Goal: Task Accomplishment & Management: Use online tool/utility

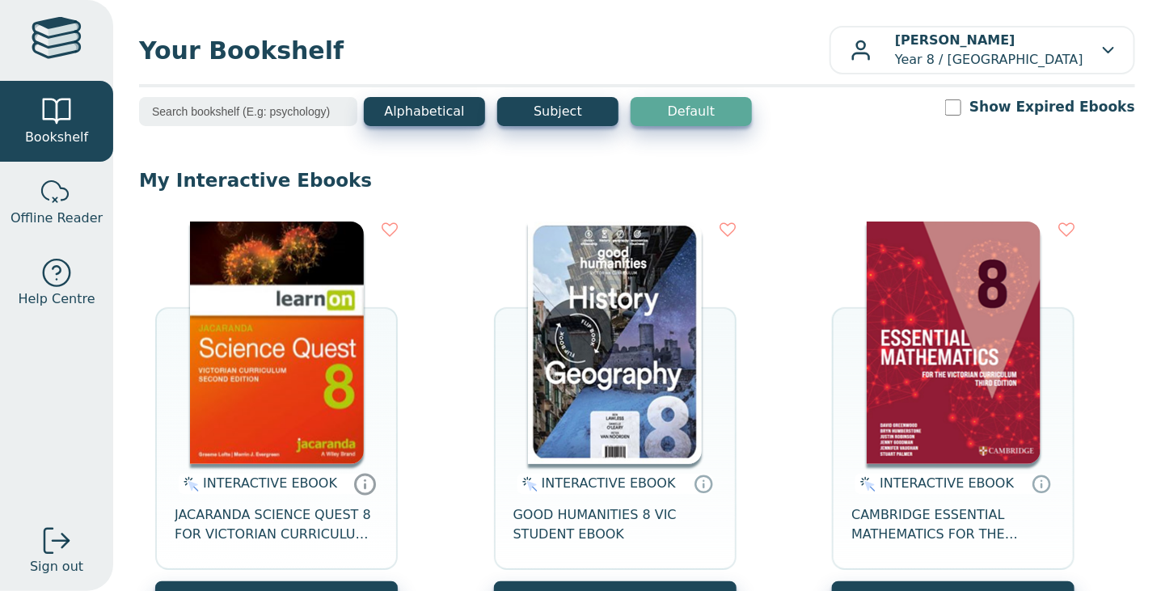
click at [353, 476] on icon at bounding box center [365, 483] width 24 height 23
click at [298, 413] on img at bounding box center [277, 343] width 174 height 243
click at [288, 407] on img at bounding box center [277, 343] width 174 height 243
